Goal: Transaction & Acquisition: Purchase product/service

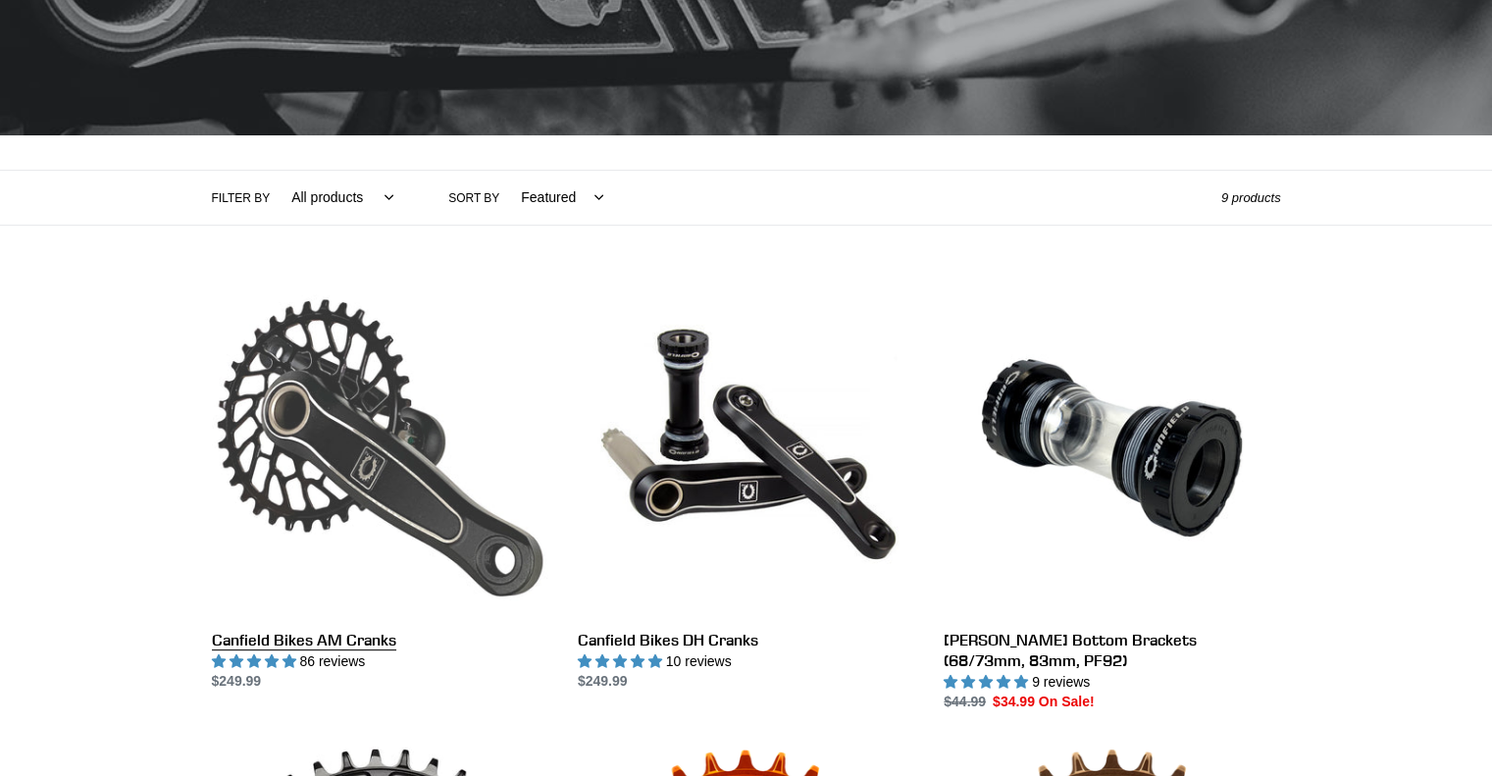
scroll to position [491, 0]
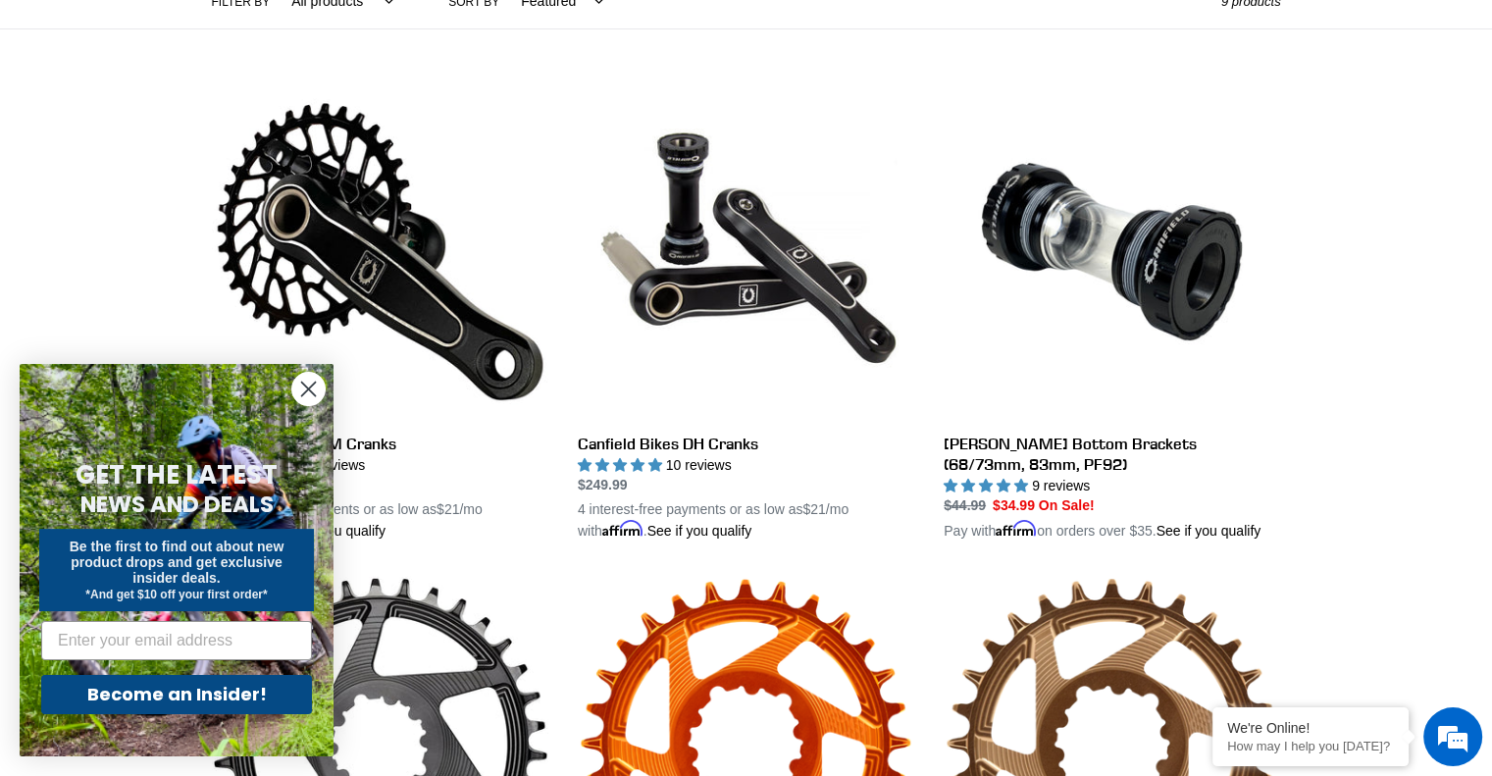
click at [310, 385] on circle "Close dialog" at bounding box center [308, 389] width 32 height 32
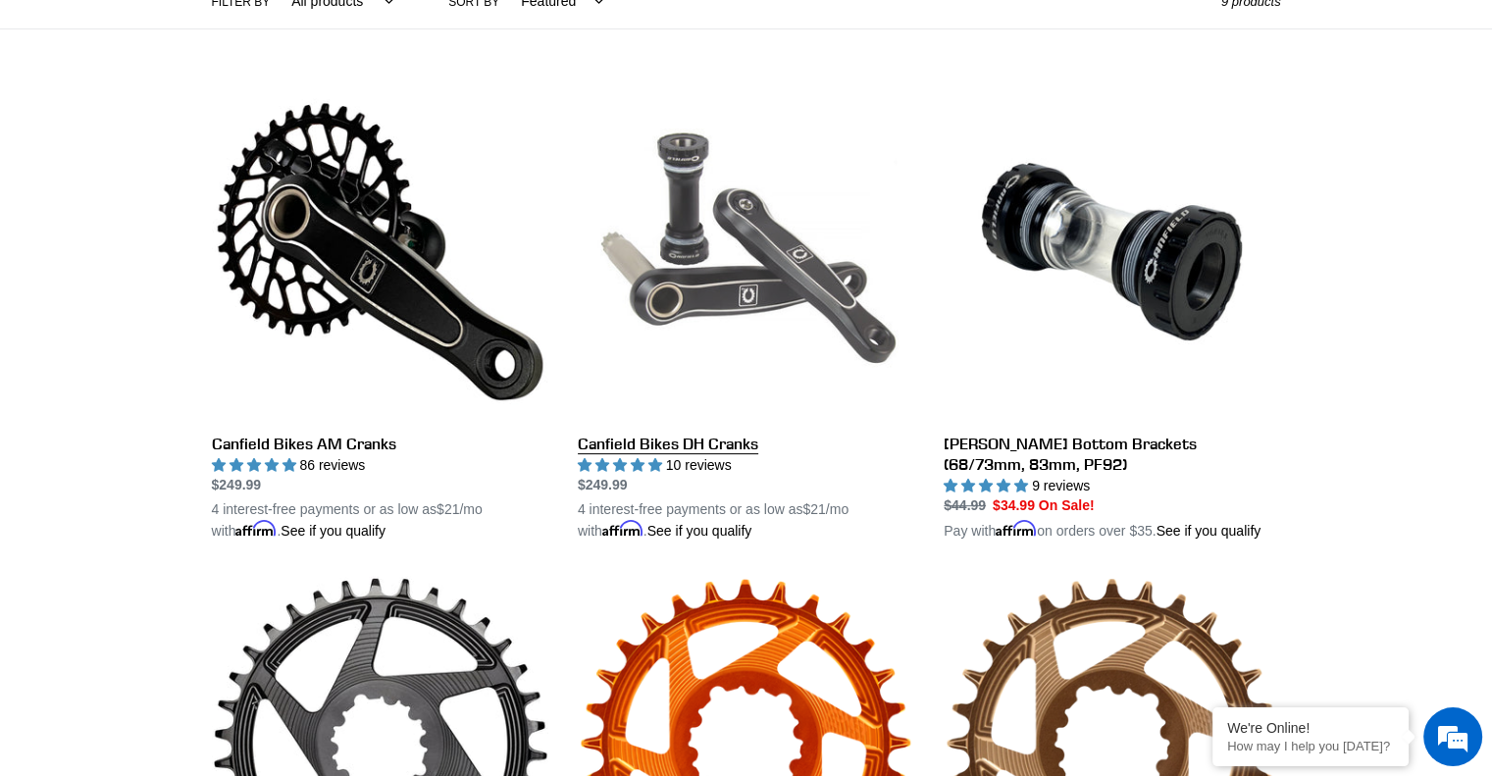
click at [727, 442] on link "Canfield Bikes DH Cranks" at bounding box center [746, 312] width 337 height 459
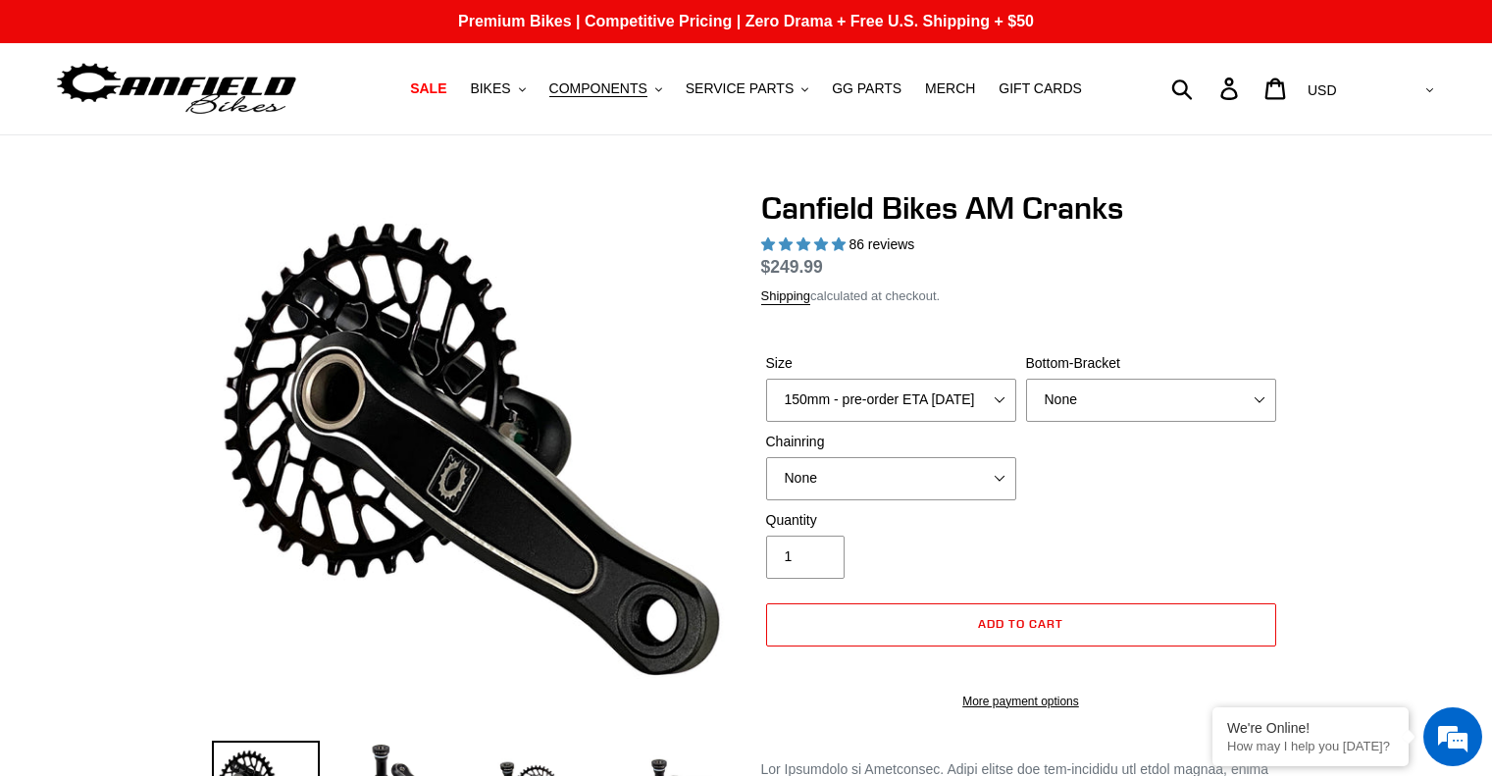
select select "highest-rating"
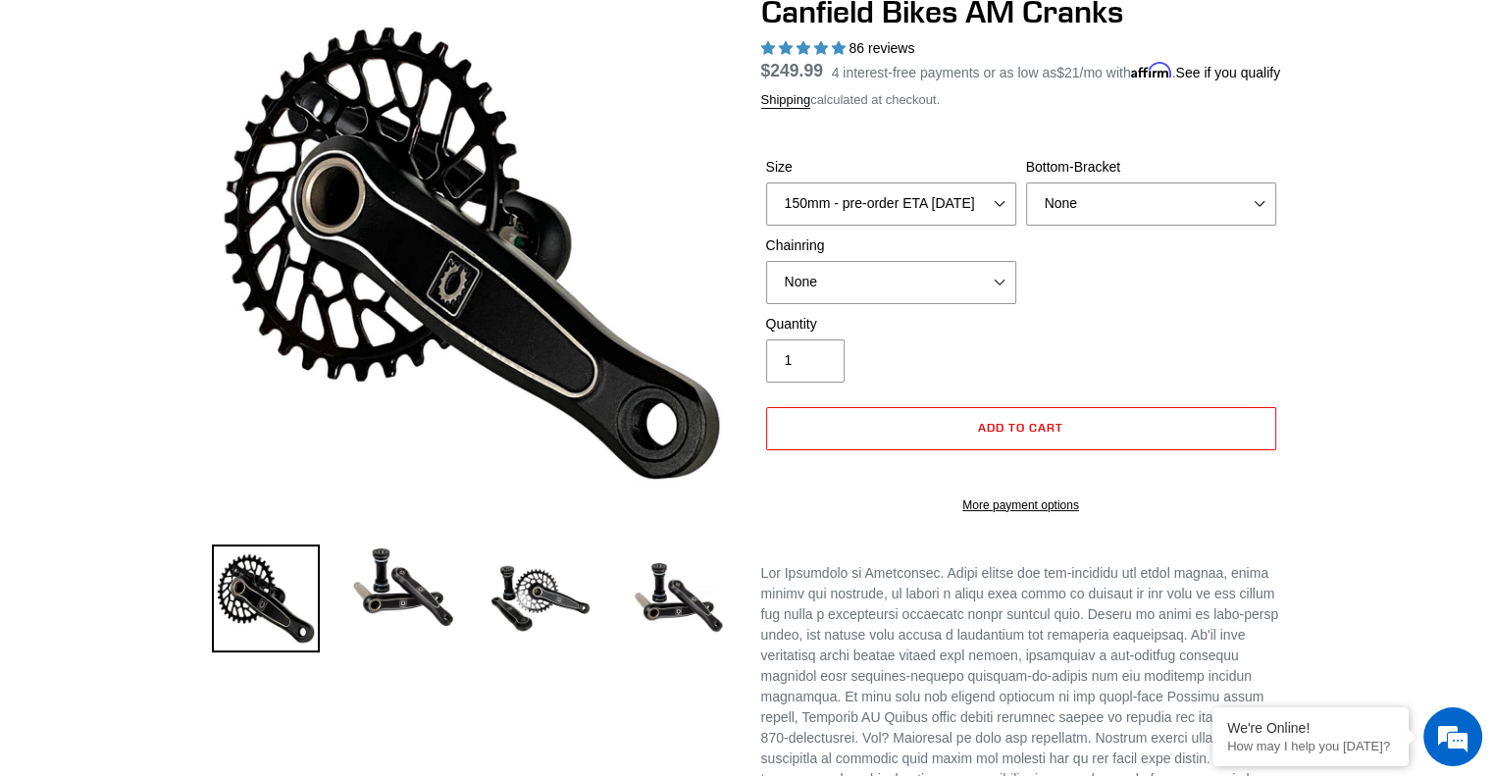
click at [967, 250] on div "Size 150mm - pre-order ETA 9/30/25 155mm - pre-order ETA 9/30/25 160mm - pre-or…" at bounding box center [1021, 235] width 520 height 157
click at [968, 226] on select "150mm - pre-order ETA 9/30/25 155mm - pre-order ETA 9/30/25 160mm - pre-order E…" at bounding box center [891, 203] width 250 height 43
select select "165mm - pre-order ETA 9/30/25"
click at [766, 206] on select "150mm - pre-order ETA 9/30/25 155mm - pre-order ETA 9/30/25 160mm - pre-order E…" at bounding box center [891, 203] width 250 height 43
click at [1068, 297] on div "Size 150mm - pre-order ETA 9/30/25 155mm - pre-order ETA 9/30/25 160mm - pre-or…" at bounding box center [1021, 235] width 520 height 157
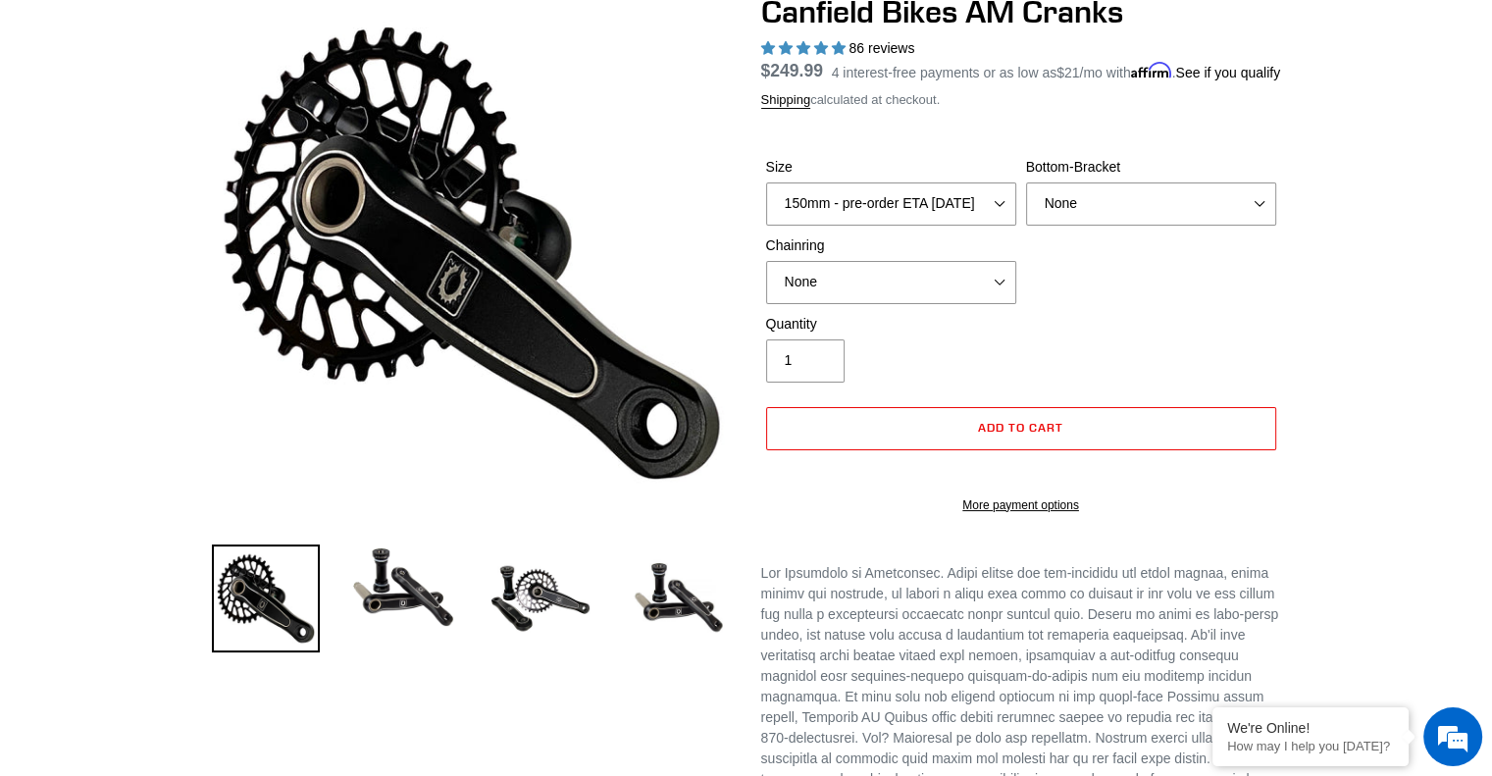
drag, startPoint x: 1032, startPoint y: 305, endPoint x: 1001, endPoint y: 308, distance: 31.5
click at [1021, 307] on div "Size 150mm - pre-order ETA 9/30/25 155mm - pre-order ETA 9/30/25 160mm - pre-or…" at bounding box center [1021, 235] width 520 height 157
click at [1001, 304] on select "None 30t Round (Boost 148) 30t Oval (Boost 148) 32t Round (Boost 148) 32t Oval …" at bounding box center [891, 282] width 250 height 43
select select "32t Round (Boost 148)"
click at [766, 285] on select "None 30t Round (Boost 148) 30t Oval (Boost 148) 32t Round (Boost 148) 32t Oval …" at bounding box center [891, 282] width 250 height 43
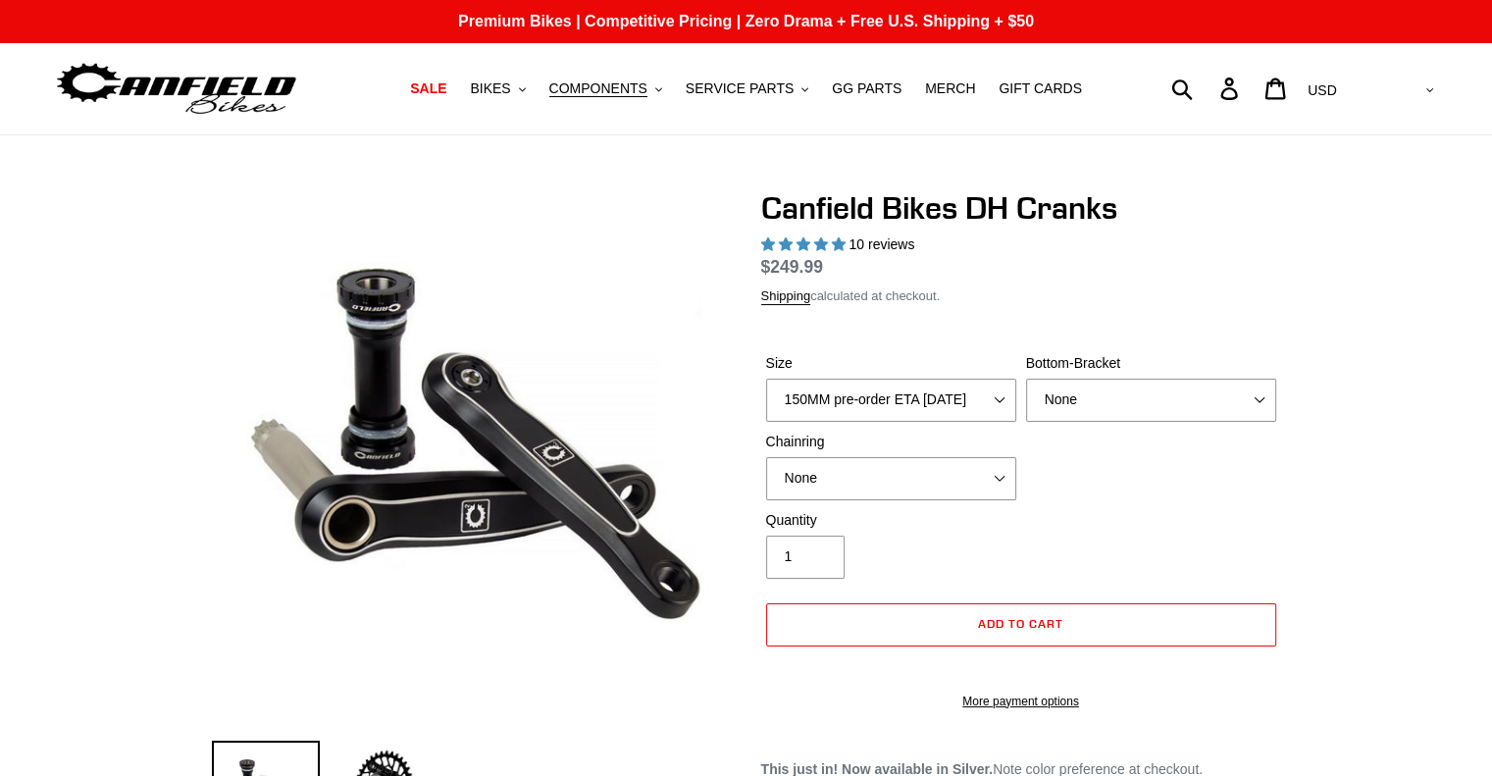
select select "highest-rating"
click at [996, 395] on select "150MM pre-order ETA 9/30/25 155MM pre-order ETA 9/30/25 160MM 165MM" at bounding box center [891, 400] width 250 height 43
select select "165MM"
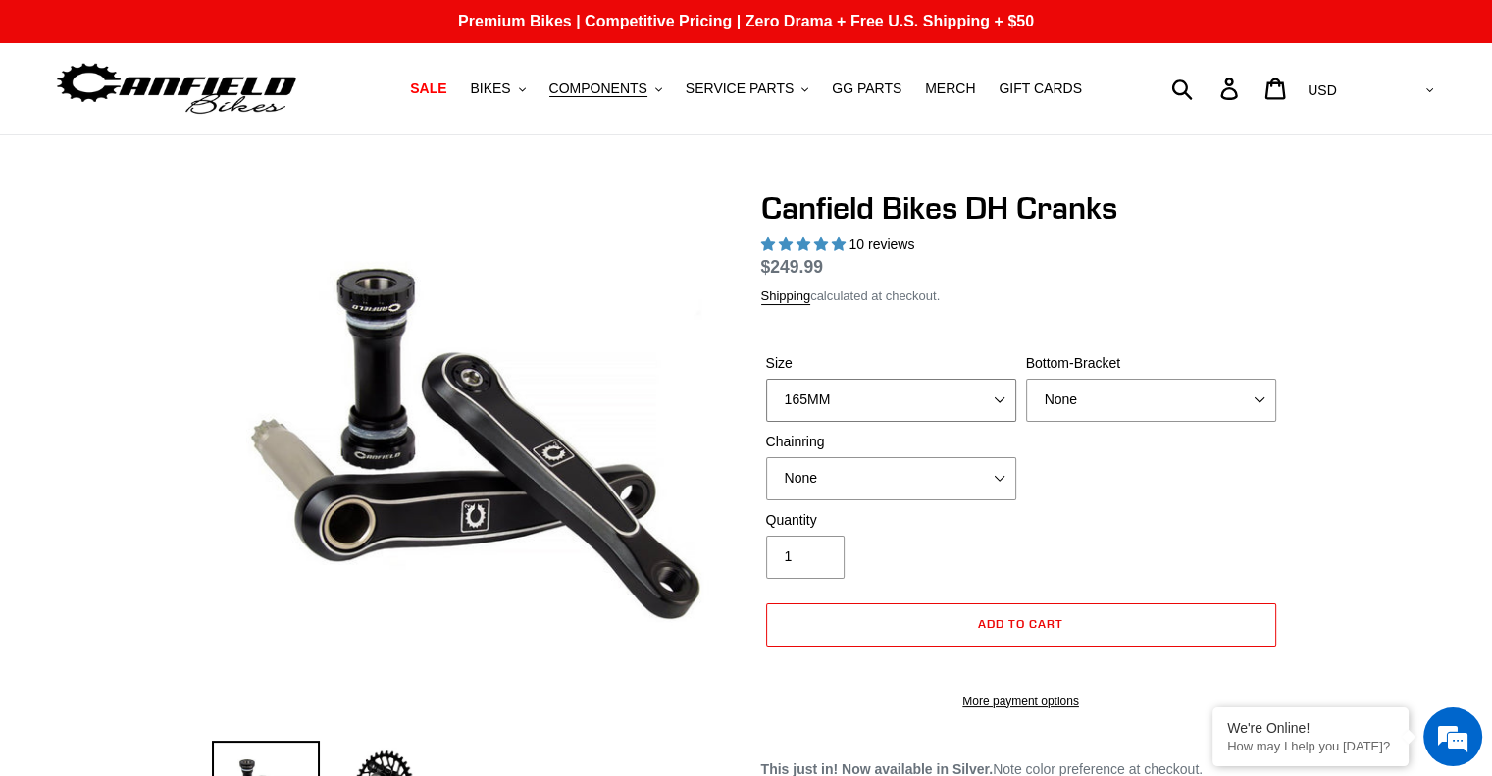
click at [766, 379] on select "150MM pre-order ETA 9/30/25 155MM pre-order ETA 9/30/25 160MM 165MM" at bounding box center [891, 400] width 250 height 43
click at [1115, 422] on select "None BSA Threaded 83mm" at bounding box center [1151, 400] width 250 height 43
click at [1026, 402] on select "None BSA Threaded 83mm" at bounding box center [1151, 400] width 250 height 43
click at [1096, 476] on div "Size 150MM pre-order ETA 9/30/25 155MM pre-order ETA 9/30/25 160MM 165MM Bottom…" at bounding box center [1021, 431] width 520 height 157
click at [1087, 422] on select "None BSA Threaded 83mm" at bounding box center [1151, 400] width 250 height 43
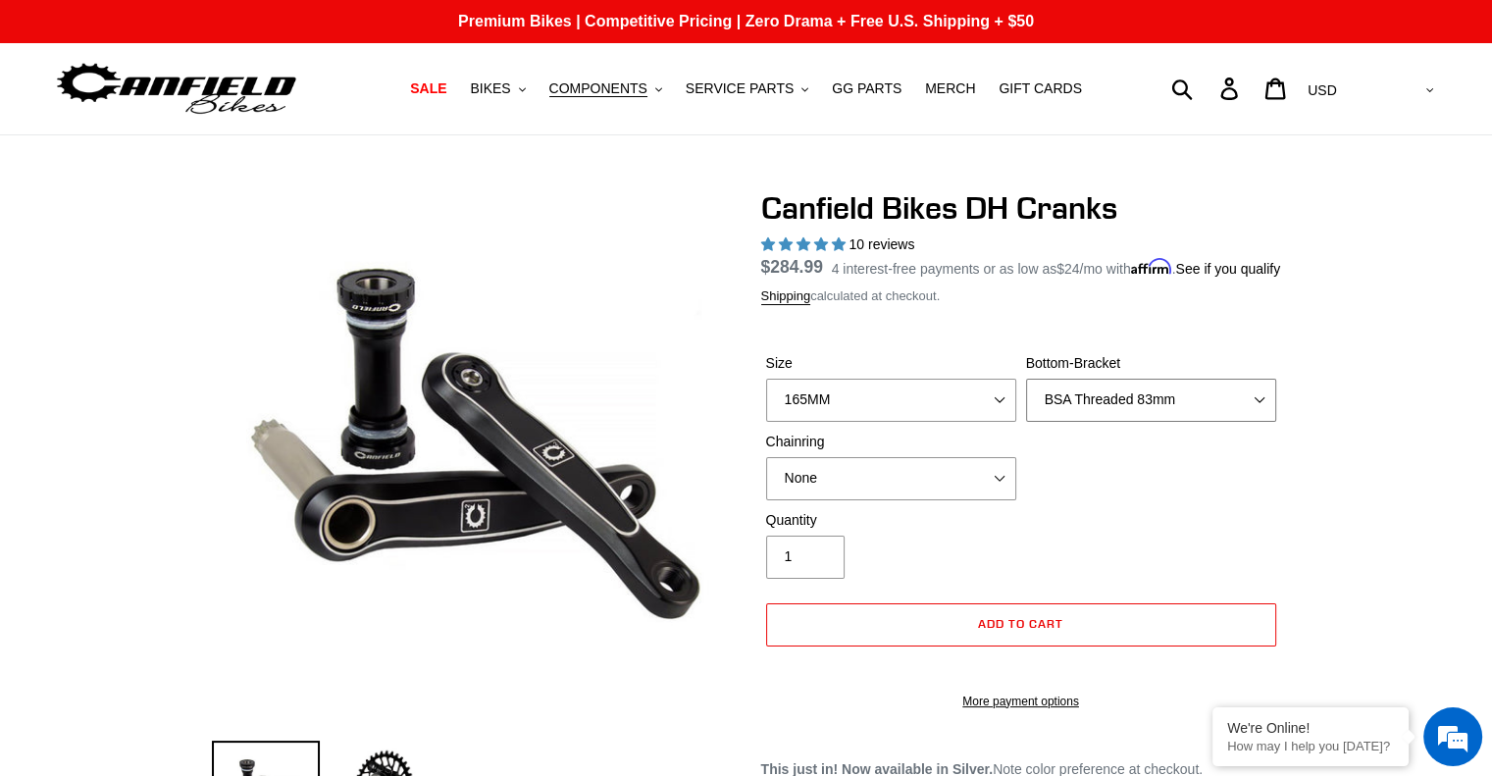
select select "None"
click at [1026, 402] on select "None BSA Threaded 83mm" at bounding box center [1151, 400] width 250 height 43
click at [1075, 491] on div "Size 150MM pre-order ETA 9/30/25 155MM pre-order ETA 9/30/25 160MM 165MM Bottom…" at bounding box center [1021, 431] width 520 height 157
click at [856, 500] on select "None 34t Round" at bounding box center [891, 478] width 250 height 43
select select "34t Round"
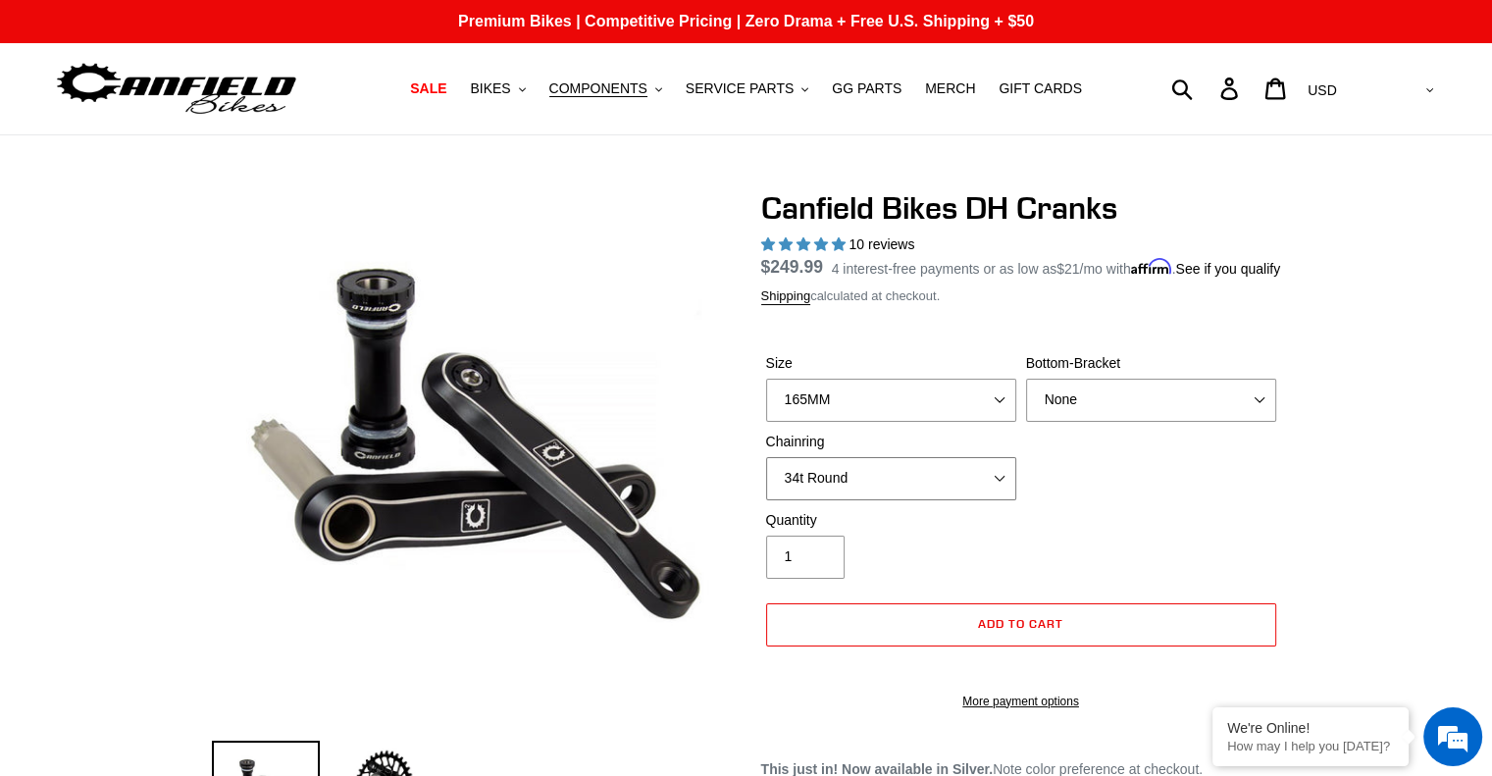
click at [766, 481] on select "None 34t Round" at bounding box center [891, 478] width 250 height 43
click at [1035, 557] on div "Quantity 1" at bounding box center [1021, 549] width 520 height 78
